Goal: Information Seeking & Learning: Stay updated

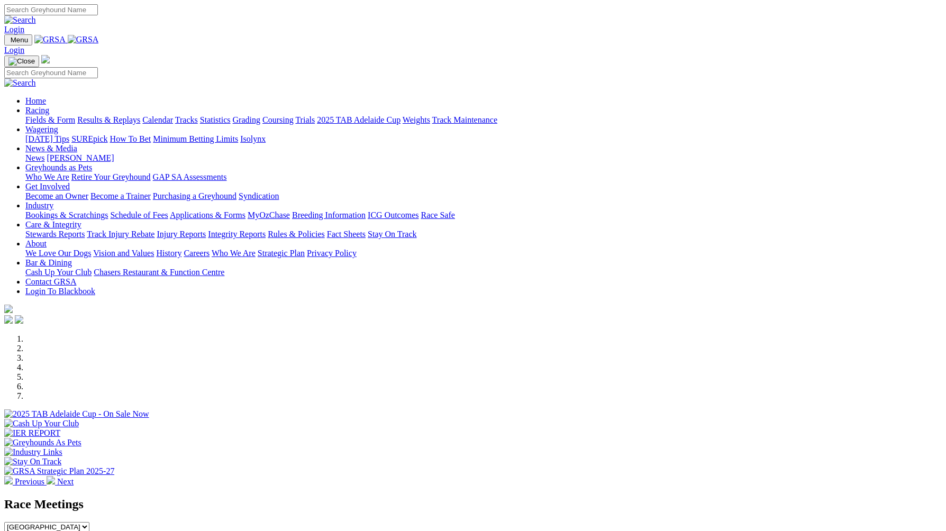
scroll to position [548, 0]
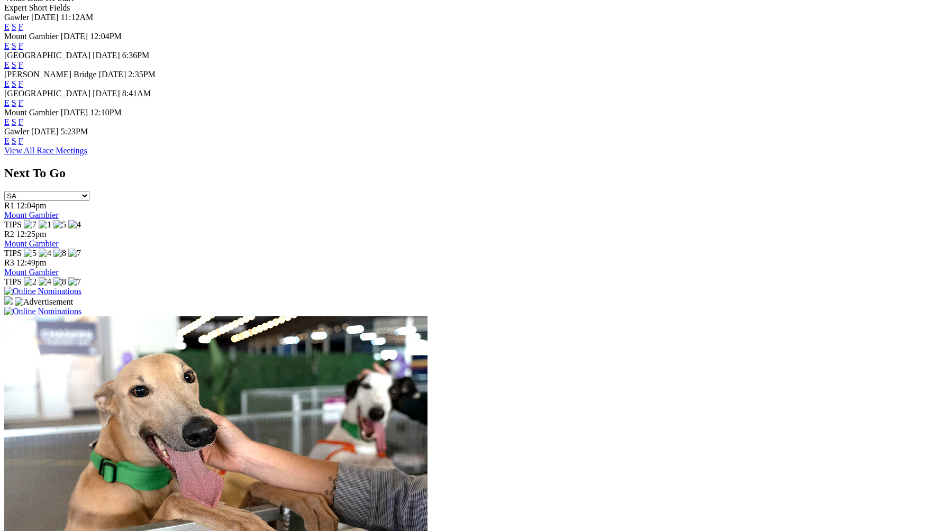
drag, startPoint x: 0, startPoint y: 0, endPoint x: 613, endPoint y: 159, distance: 633.1
click at [23, 146] on link "F" at bounding box center [21, 141] width 5 height 9
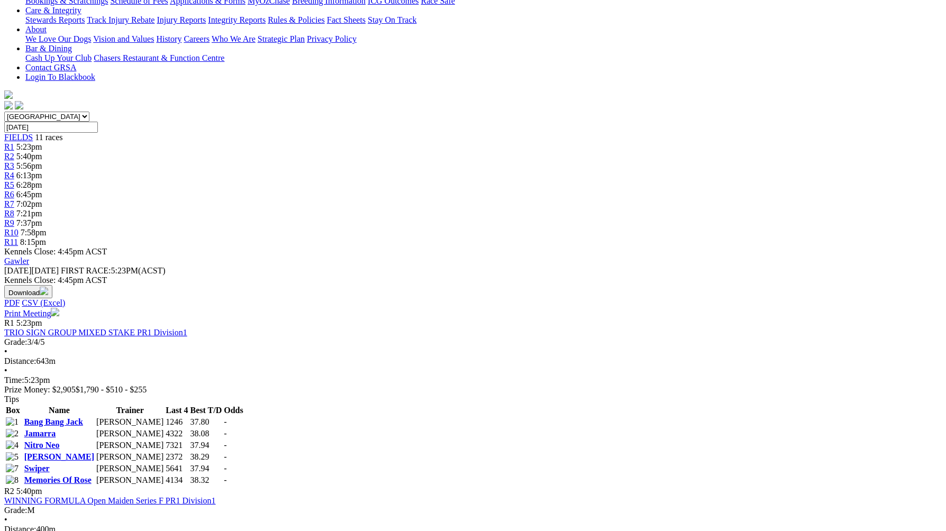
scroll to position [234, 0]
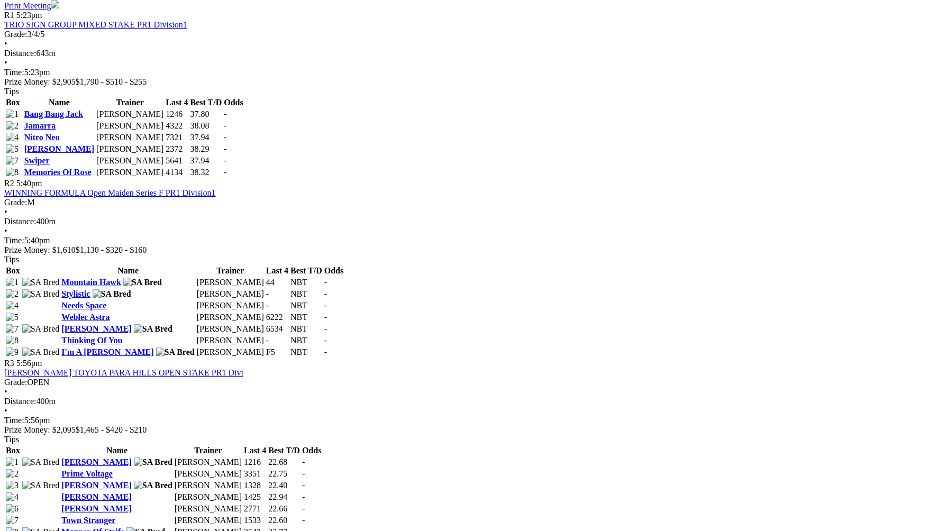
scroll to position [552, 0]
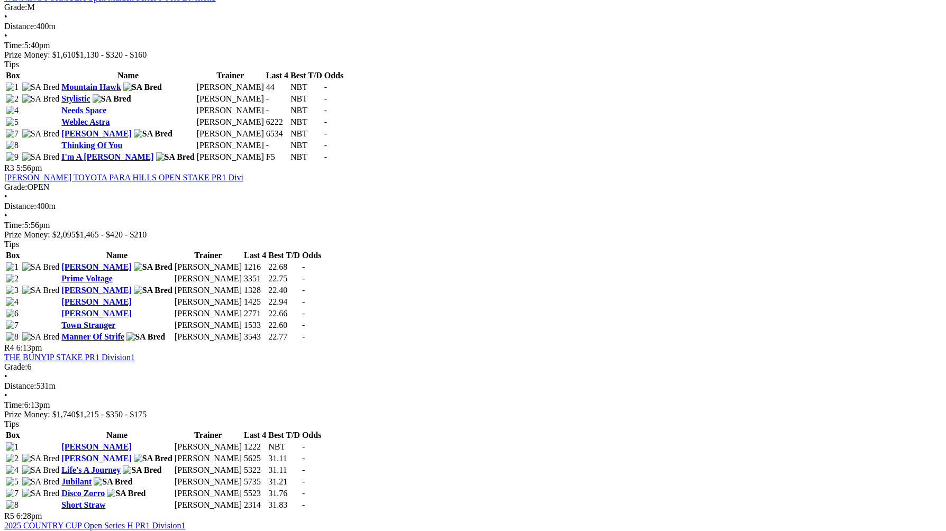
scroll to position [740, 0]
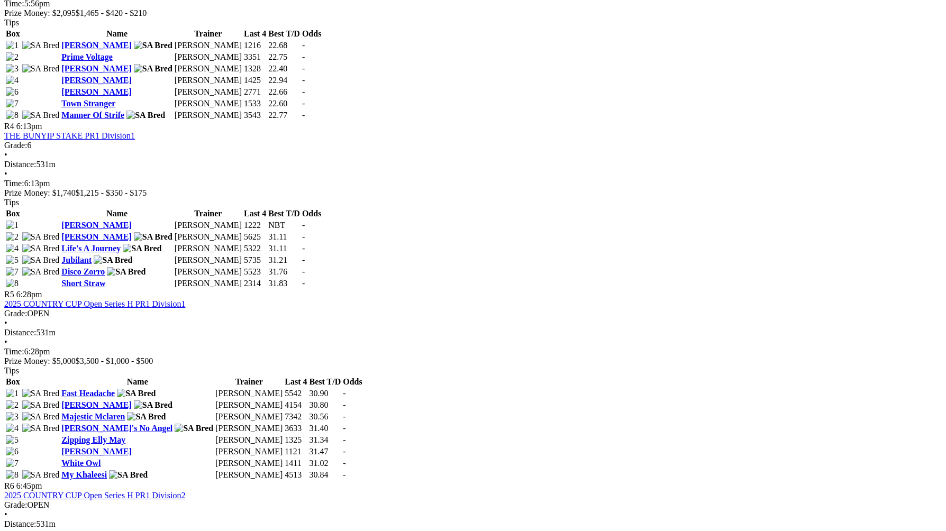
scroll to position [962, 0]
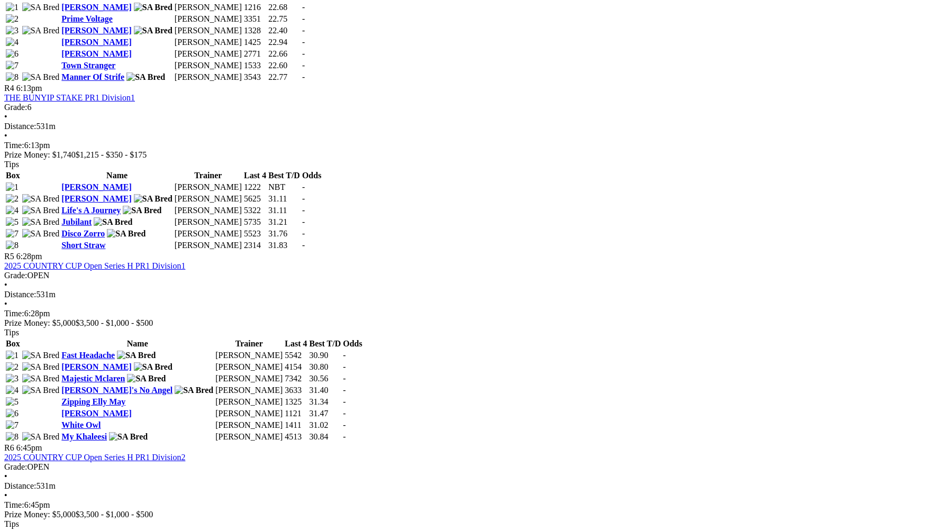
scroll to position [1010, 0]
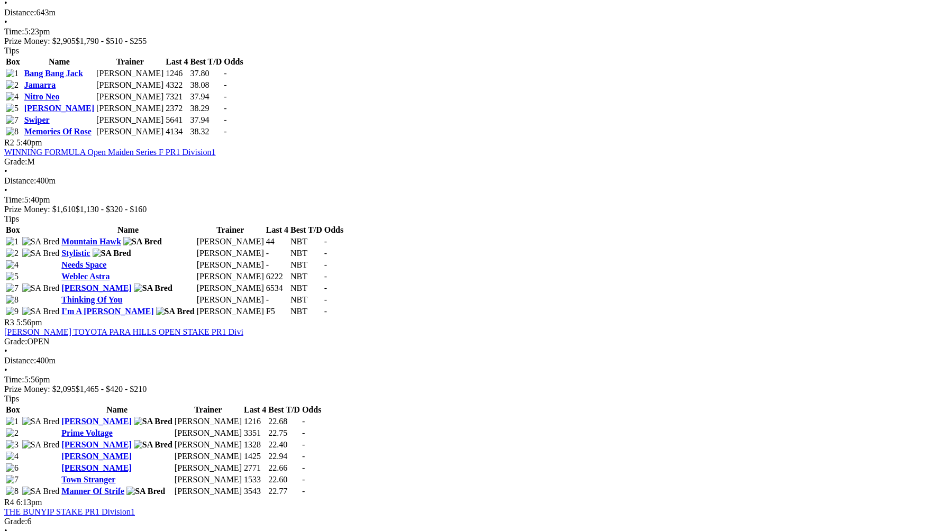
scroll to position [574, 0]
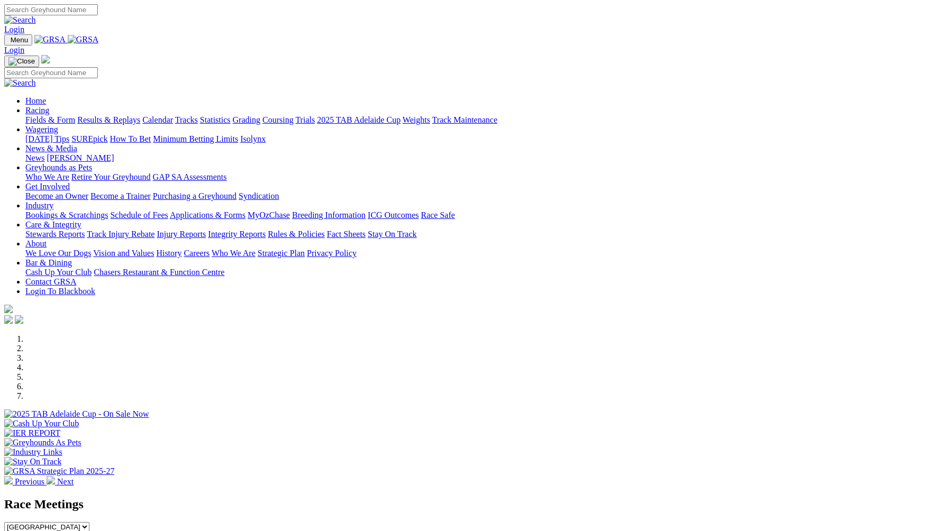
scroll to position [970, 0]
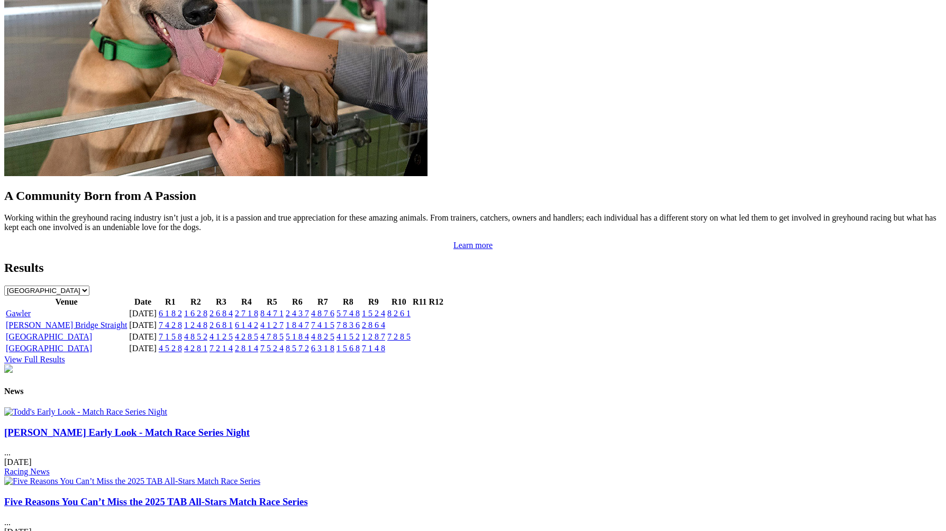
click at [182, 309] on link "6 1 8 2" at bounding box center [170, 313] width 23 height 9
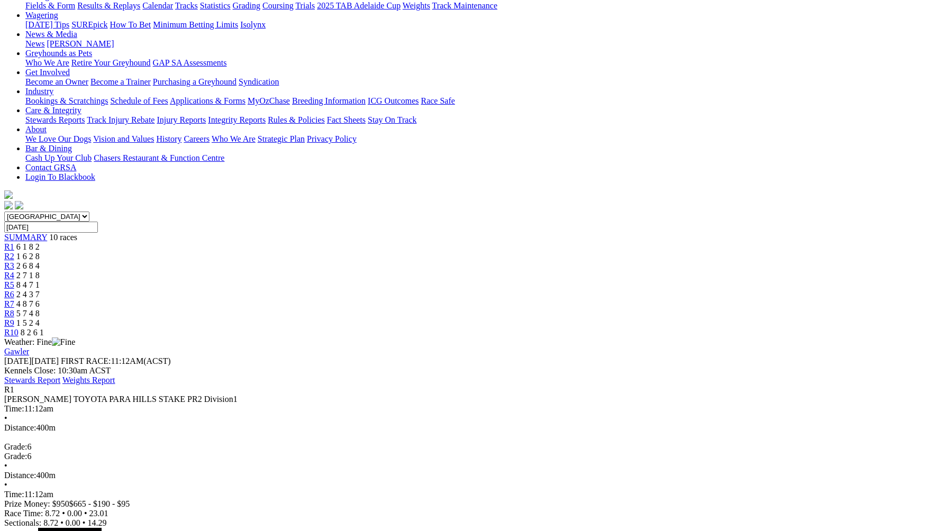
scroll to position [120, 0]
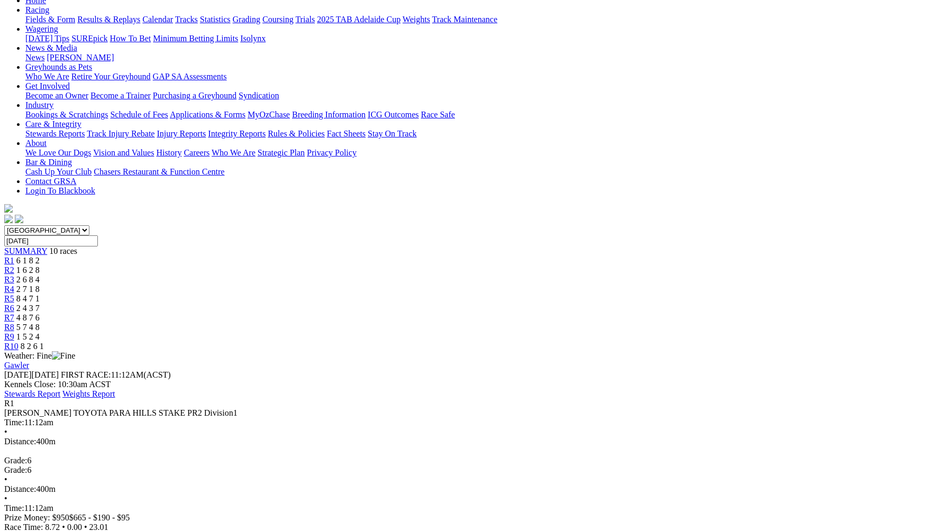
click at [302, 266] on div "R2 1 6 2 8" at bounding box center [473, 271] width 938 height 10
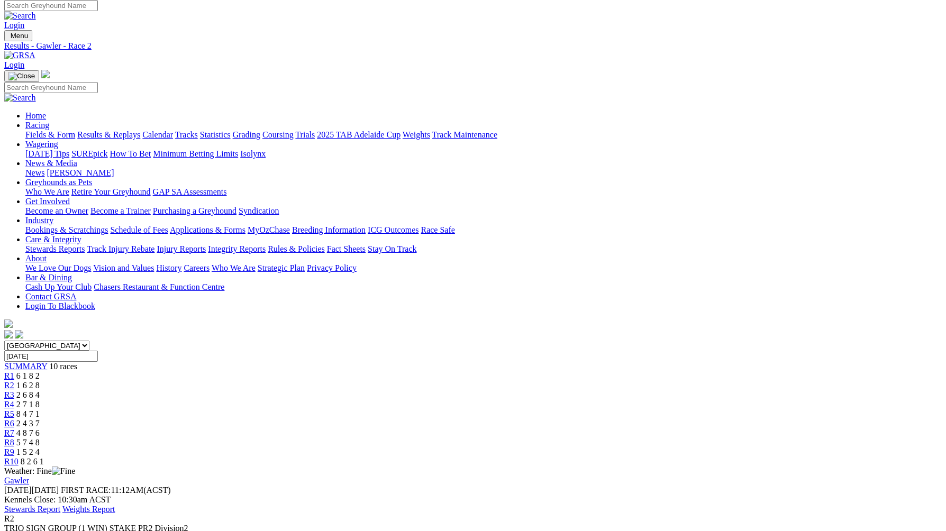
scroll to position [1, 0]
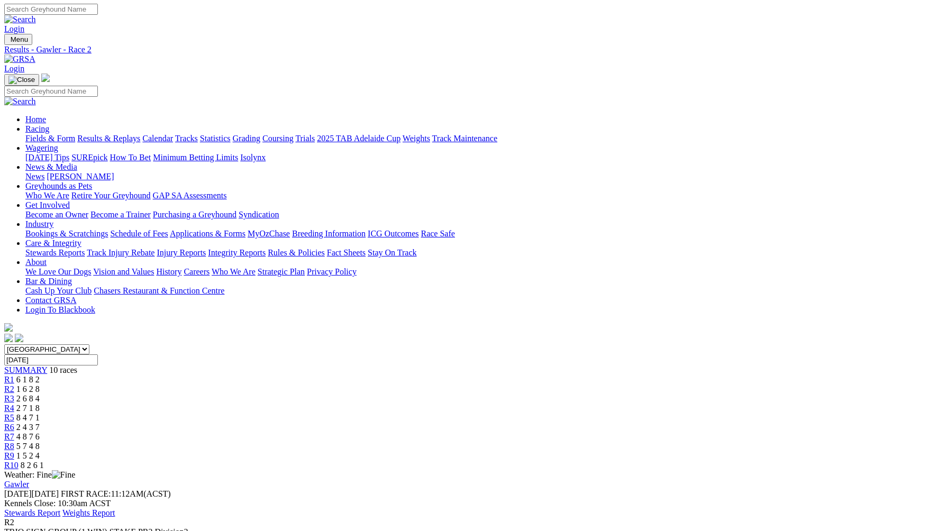
click at [40, 394] on span "2 6 8 4" at bounding box center [27, 398] width 23 height 9
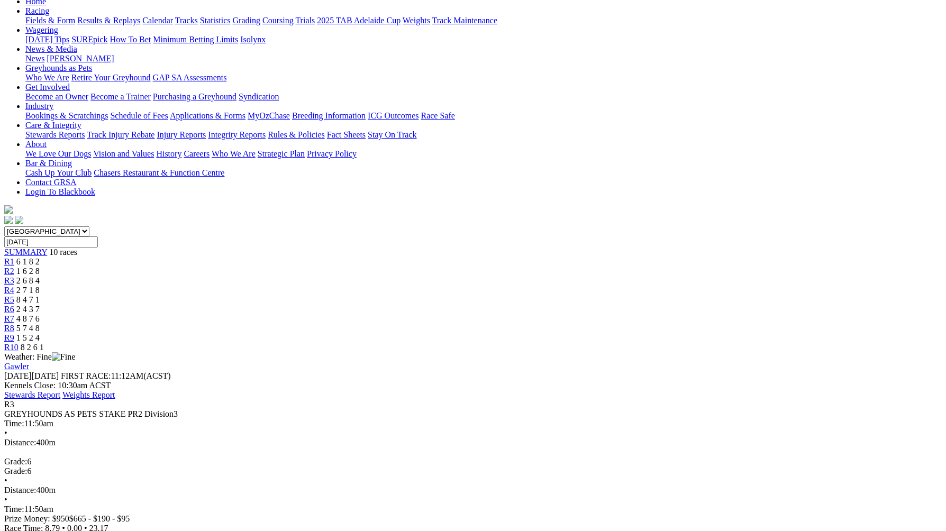
scroll to position [121, 0]
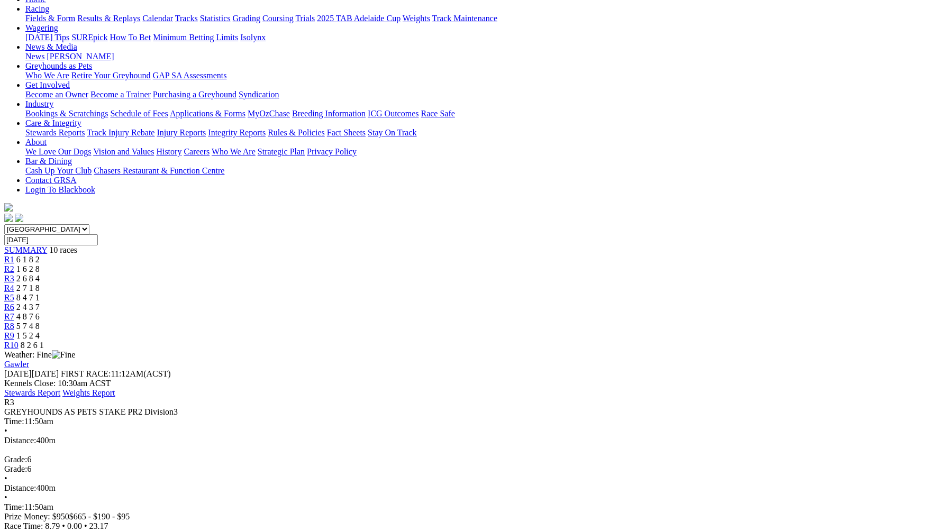
click at [249, 255] on div "R1 6 1 8 2" at bounding box center [473, 260] width 938 height 10
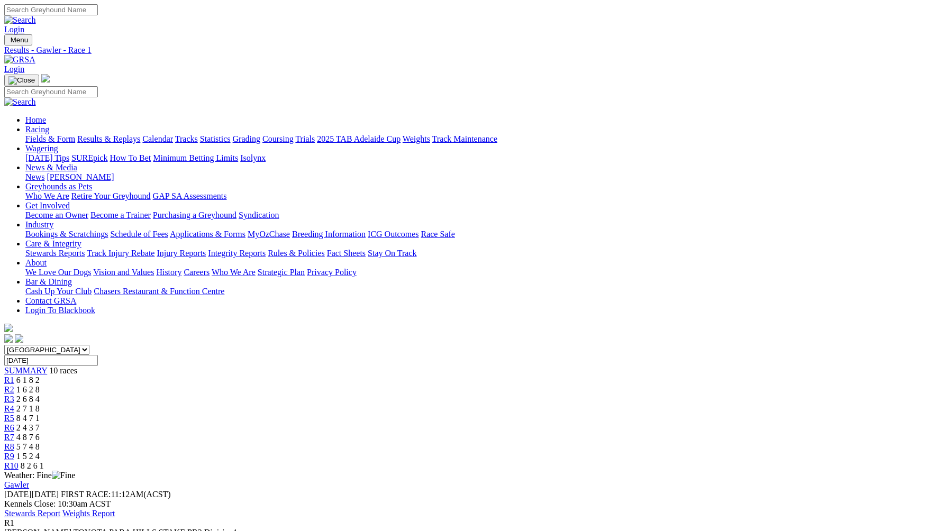
click at [40, 395] on span "2 6 8 4" at bounding box center [27, 399] width 23 height 9
click at [431, 404] on div "R4 2 7 1 8" at bounding box center [473, 409] width 938 height 10
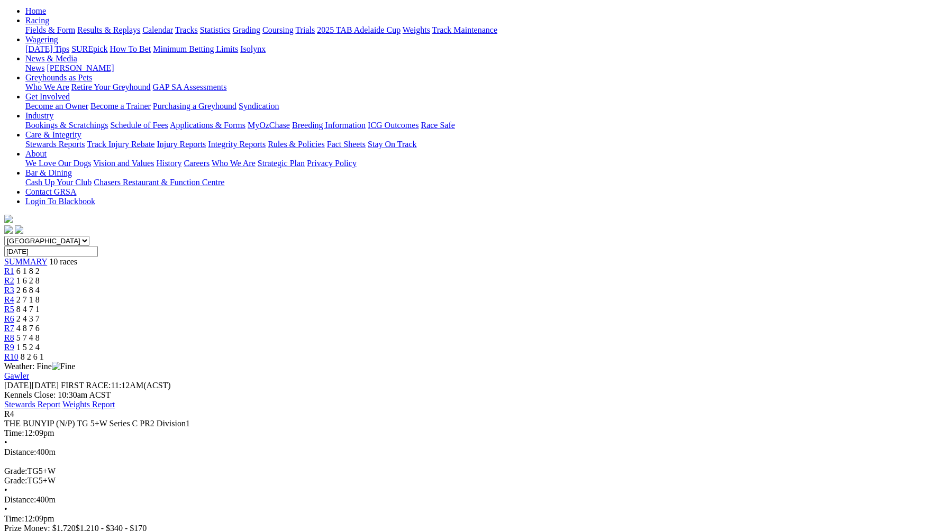
scroll to position [137, 0]
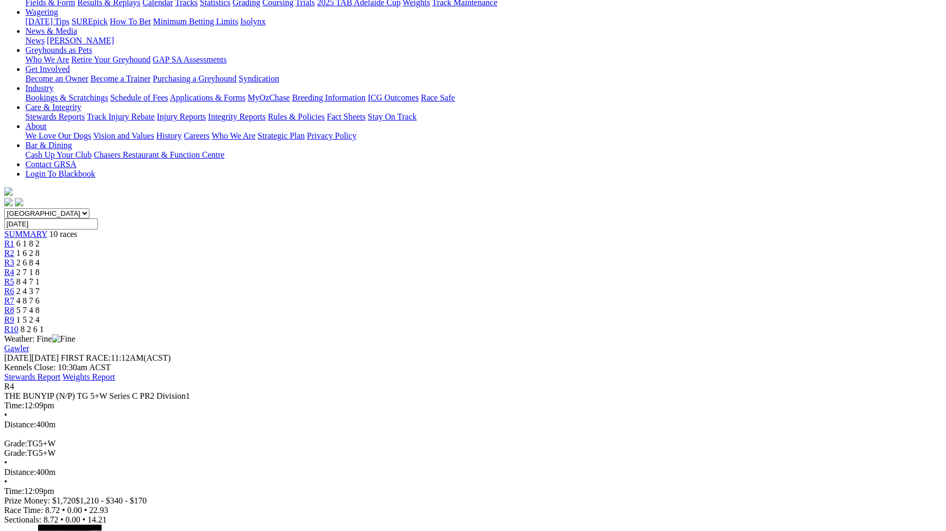
drag, startPoint x: 477, startPoint y: 73, endPoint x: 511, endPoint y: 61, distance: 35.3
click at [490, 334] on div "Weather: Fine" at bounding box center [473, 339] width 938 height 10
click at [14, 277] on span "R5" at bounding box center [9, 281] width 10 height 9
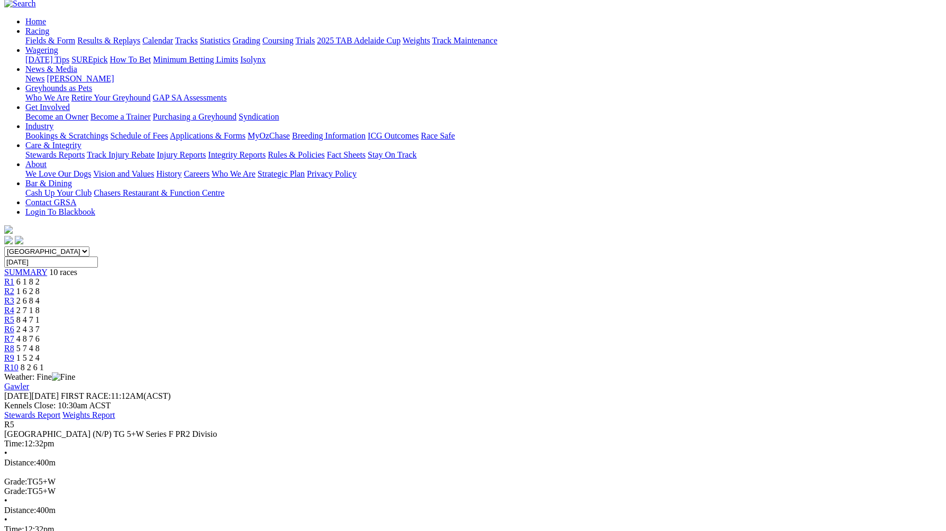
scroll to position [99, 0]
click at [14, 324] on span "R6" at bounding box center [9, 328] width 10 height 9
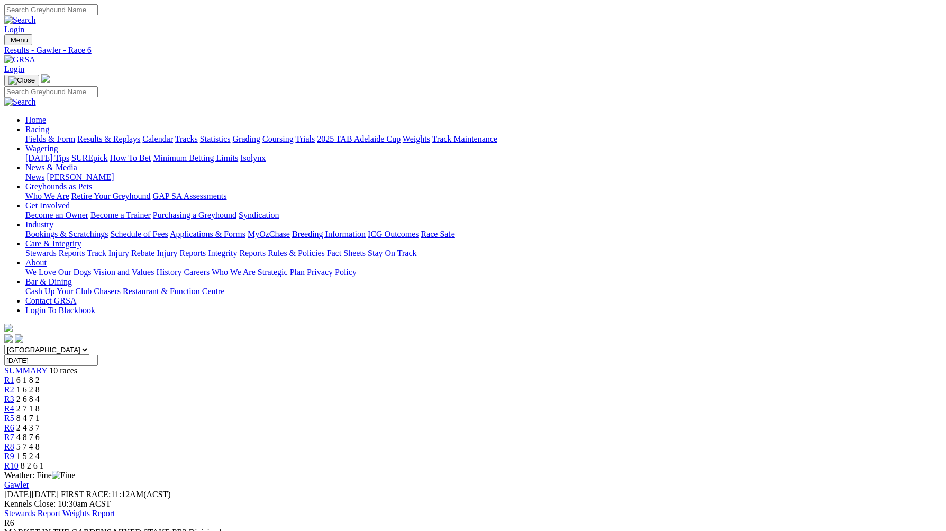
scroll to position [53, 0]
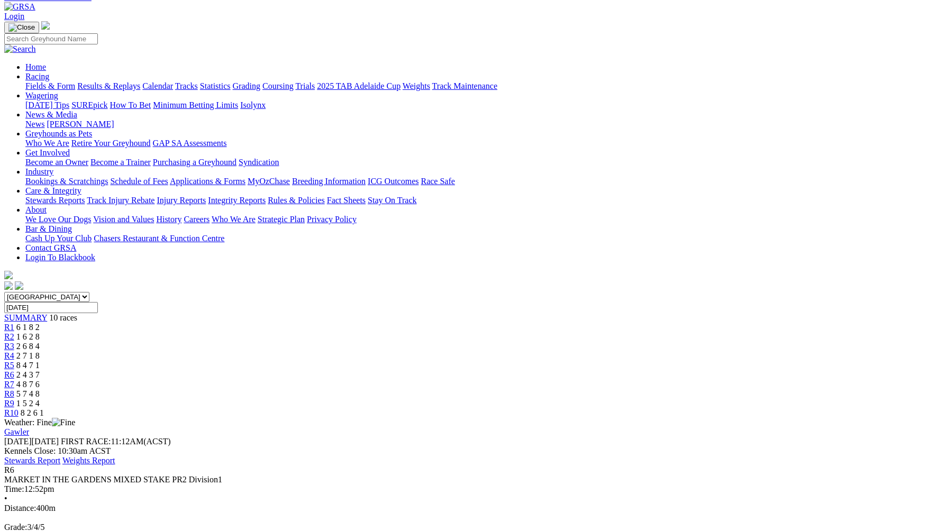
click at [596, 380] on div "R7 4 8 7 6" at bounding box center [473, 385] width 938 height 10
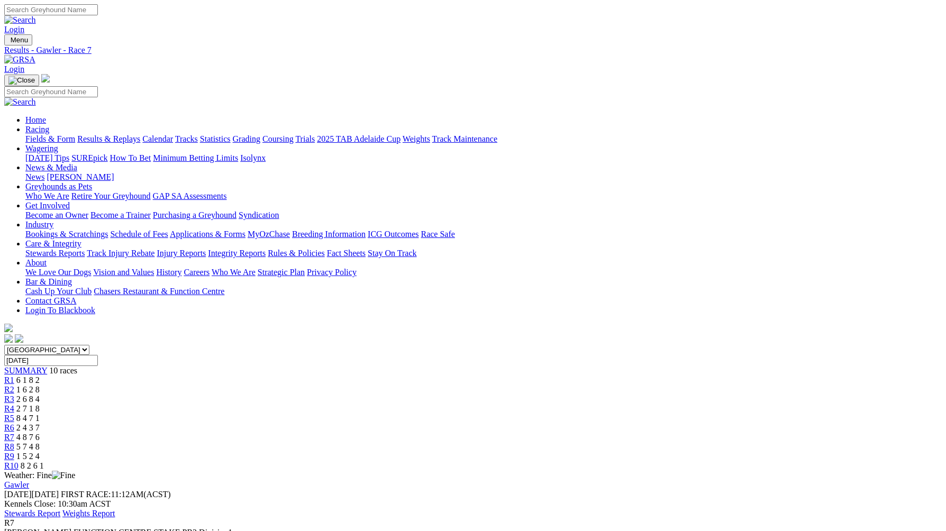
click at [664, 442] on div "R8 5 7 4 8" at bounding box center [473, 447] width 938 height 10
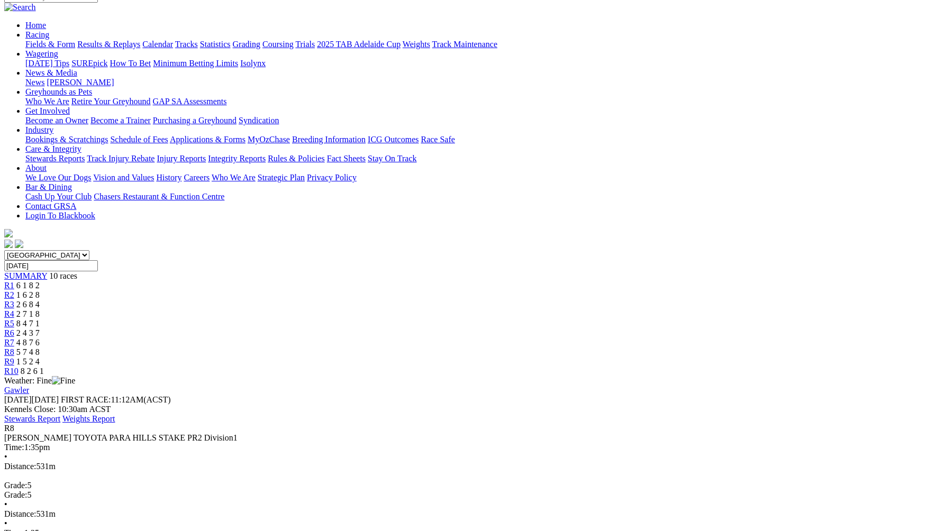
scroll to position [80, 0]
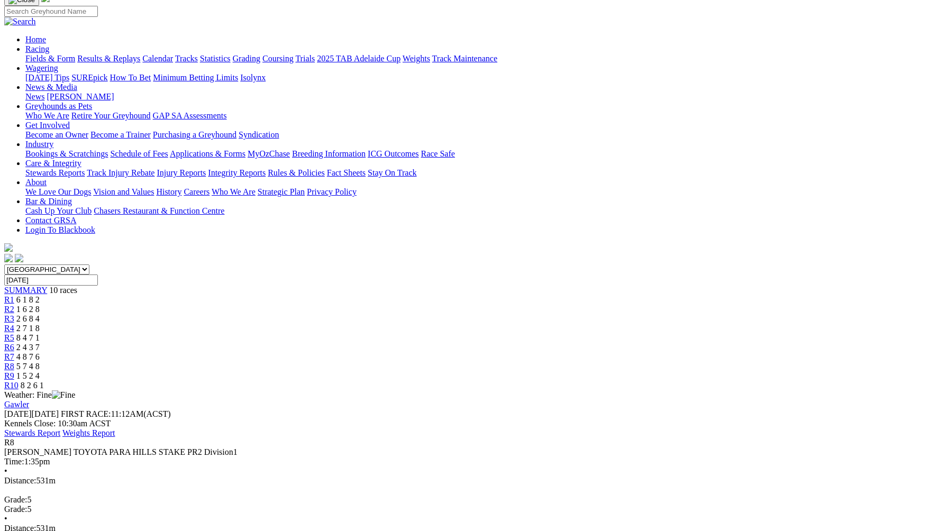
click at [40, 371] on span "1 5 2 4" at bounding box center [27, 375] width 23 height 9
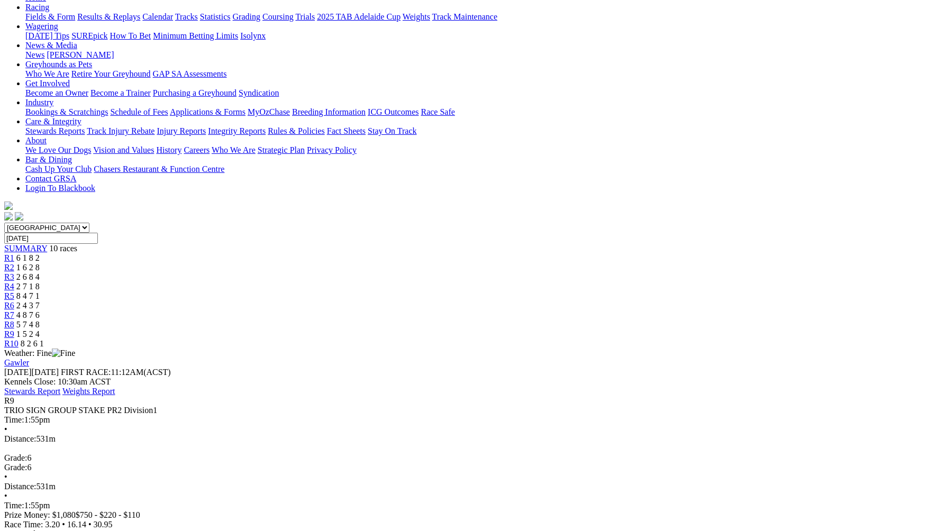
scroll to position [123, 0]
click at [44, 339] on span "8 2 6 1" at bounding box center [32, 343] width 23 height 9
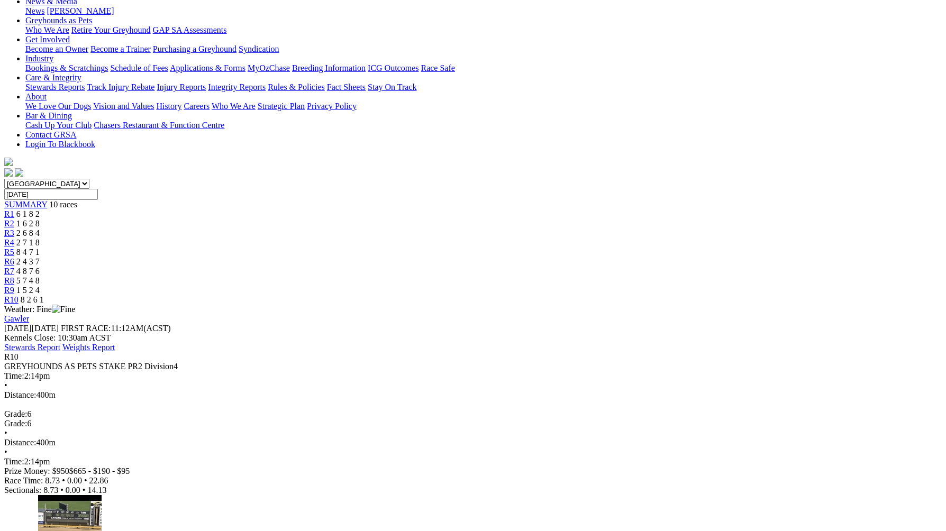
scroll to position [171, 0]
